Goal: Task Accomplishment & Management: Use online tool/utility

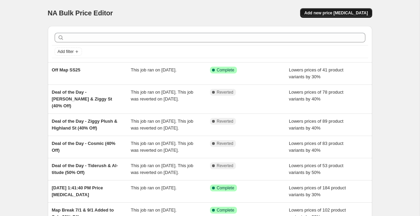
click at [331, 8] on button "Add new price change job" at bounding box center [336, 13] width 72 height 10
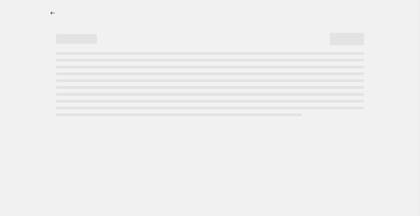
select select "percentage"
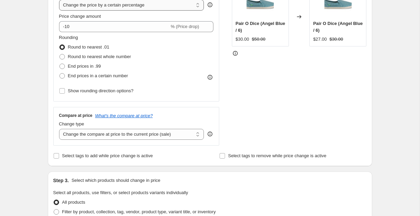
scroll to position [148, 0]
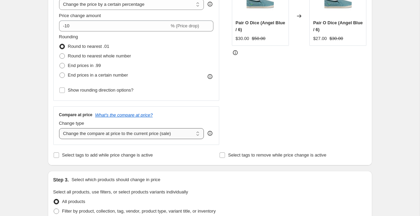
click at [153, 133] on select "Change the compare at price to the current price (sale) Change the compare at p…" at bounding box center [131, 133] width 145 height 11
click at [169, 130] on select "Change the compare at price to the current price (sale) Change the compare at p…" at bounding box center [131, 133] width 145 height 11
click at [59, 128] on select "Change the compare at price to the current price (sale) Change the compare at p…" at bounding box center [131, 133] width 145 height 11
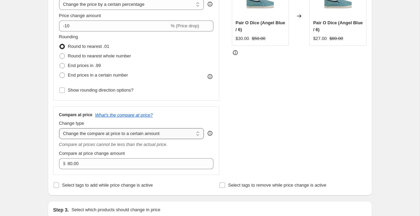
click at [169, 133] on select "Change the compare at price to the current price (sale) Change the compare at p…" at bounding box center [131, 133] width 145 height 11
click at [59, 128] on select "Change the compare at price to the current price (sale) Change the compare at p…" at bounding box center [131, 133] width 145 height 11
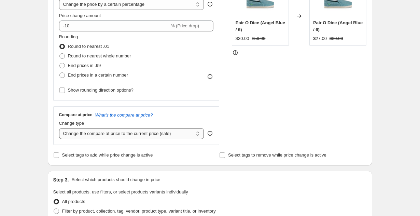
click at [152, 134] on select "Change the compare at price to the current price (sale) Change the compare at p…" at bounding box center [131, 133] width 145 height 11
click at [59, 128] on select "Change the compare at price to the current price (sale) Change the compare at p…" at bounding box center [131, 133] width 145 height 11
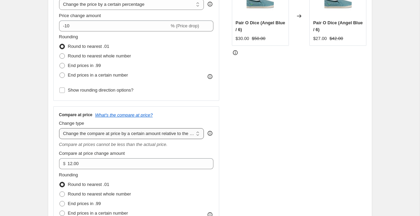
click at [159, 133] on select "Change the compare at price to the current price (sale) Change the compare at p…" at bounding box center [131, 133] width 145 height 11
select select "pp"
click at [59, 128] on select "Change the compare at price to the current price (sale) Change the compare at p…" at bounding box center [131, 133] width 145 height 11
type input "20"
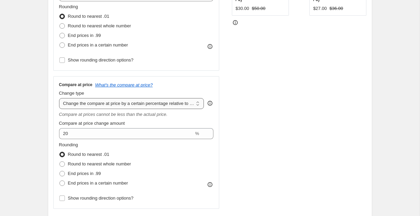
scroll to position [179, 0]
click at [172, 106] on select "Change the compare at price to the current price (sale) Change the compare at p…" at bounding box center [131, 102] width 145 height 11
select select "ep"
click at [59, 97] on select "Change the compare at price to the current price (sale) Change the compare at p…" at bounding box center [131, 102] width 145 height 11
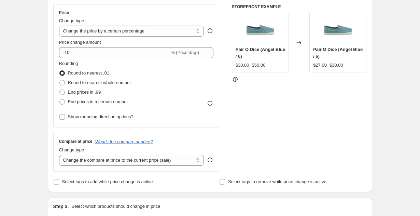
scroll to position [122, 0]
